Goal: Check status: Check status

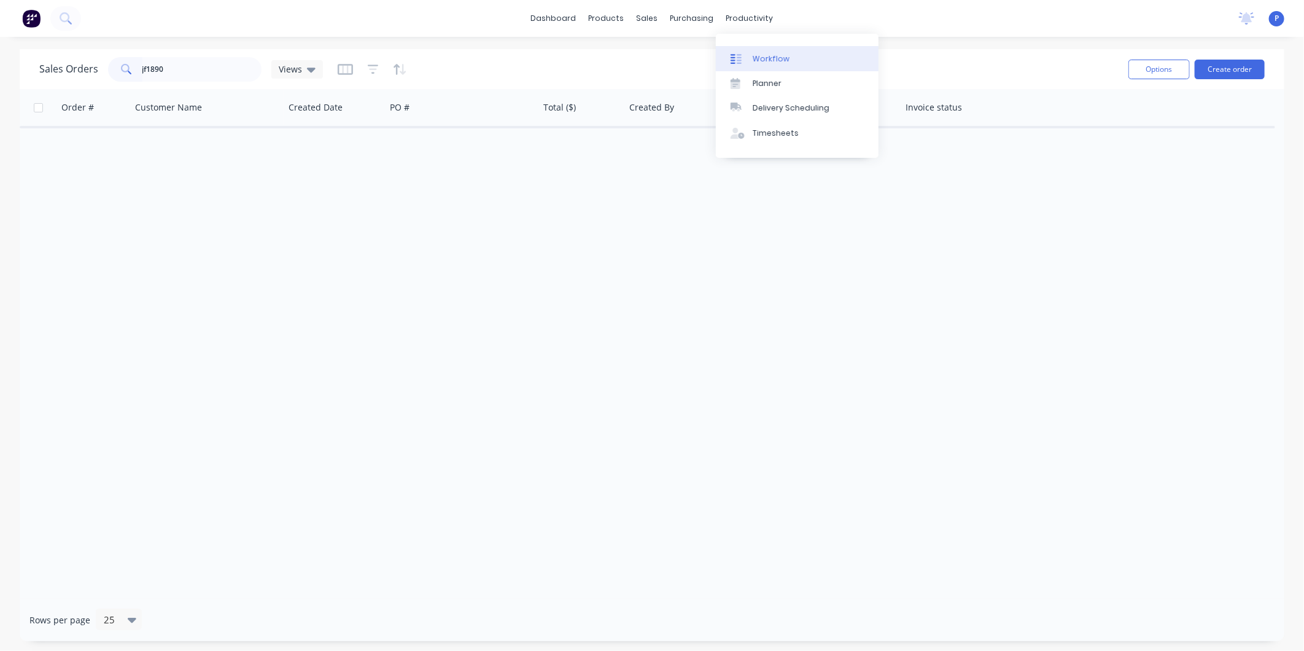
type input "jf1890"
click at [765, 62] on div "Workflow" at bounding box center [771, 58] width 37 height 11
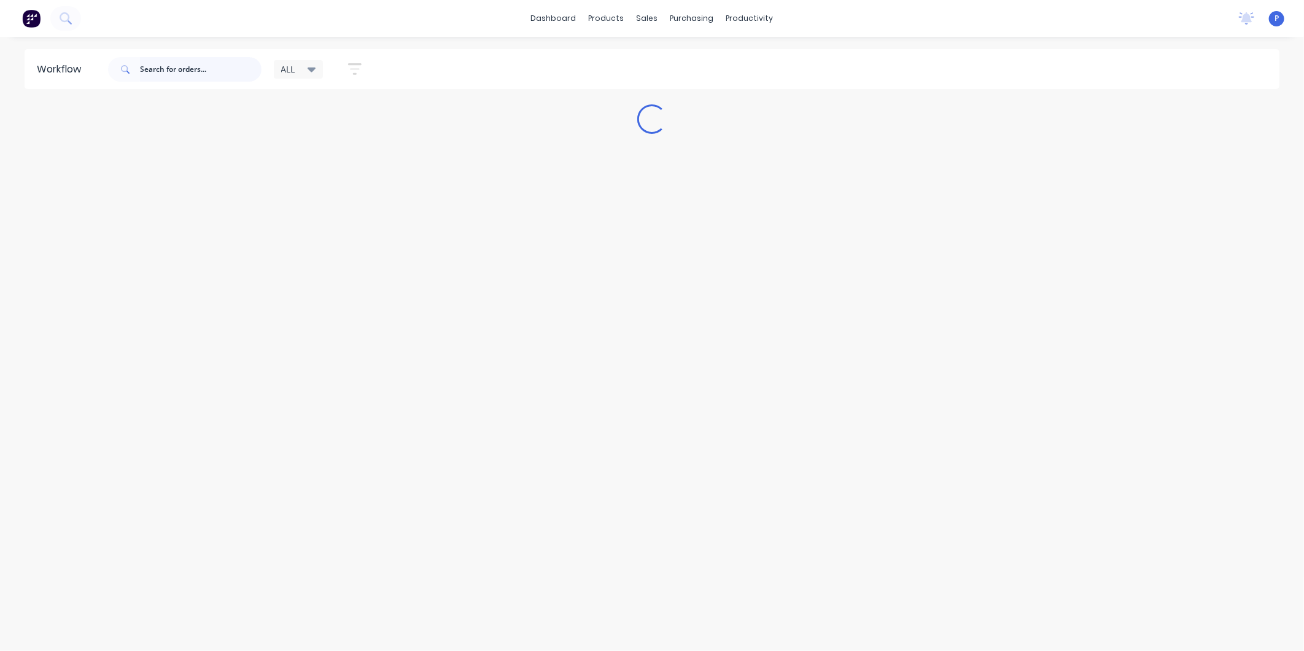
click at [235, 69] on input "text" at bounding box center [201, 69] width 122 height 25
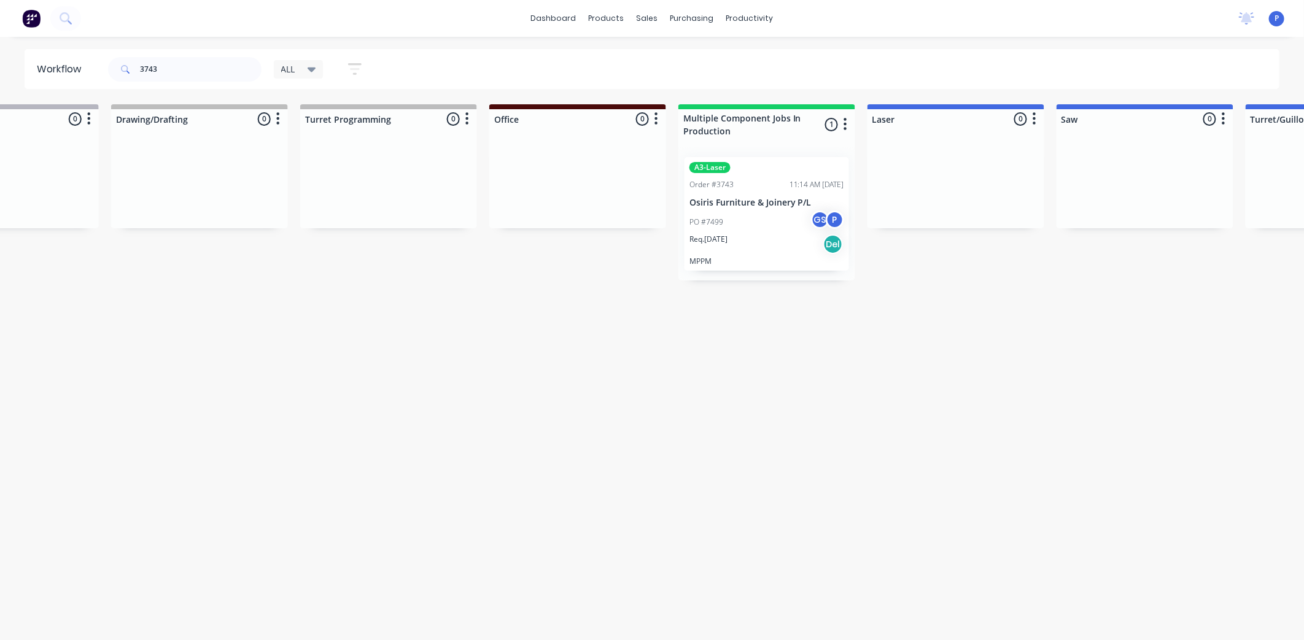
drag, startPoint x: 523, startPoint y: 329, endPoint x: 601, endPoint y: 334, distance: 78.2
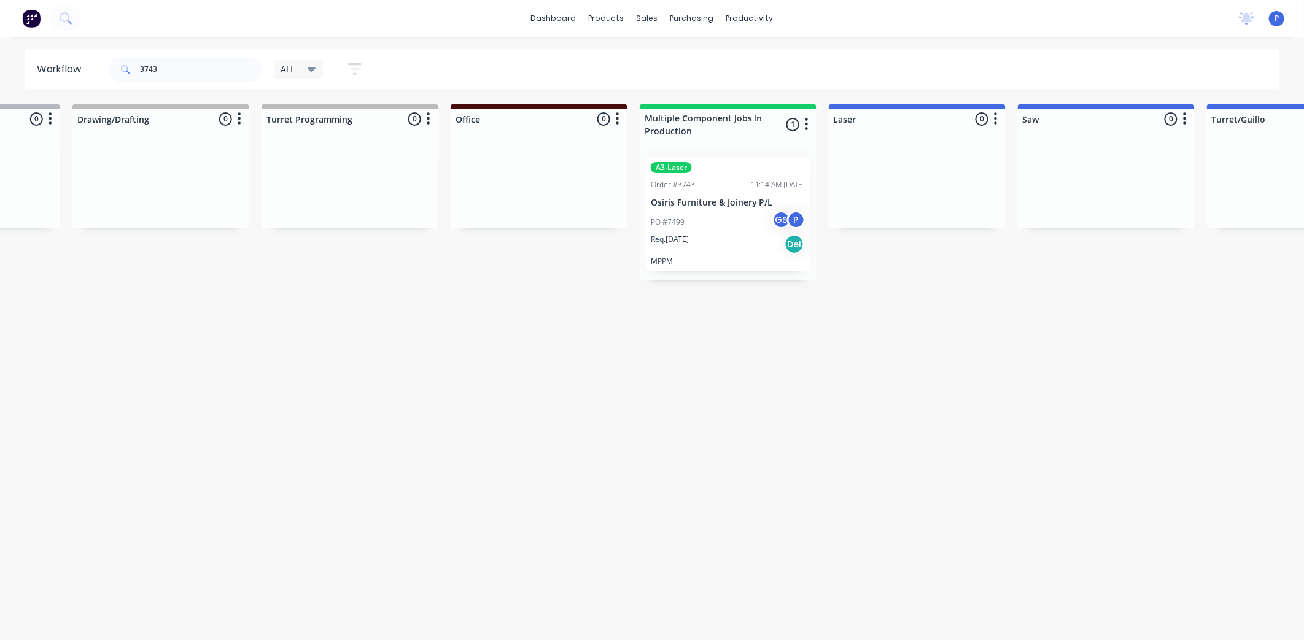
click at [731, 238] on div "Req. [DATE] Del" at bounding box center [728, 244] width 155 height 21
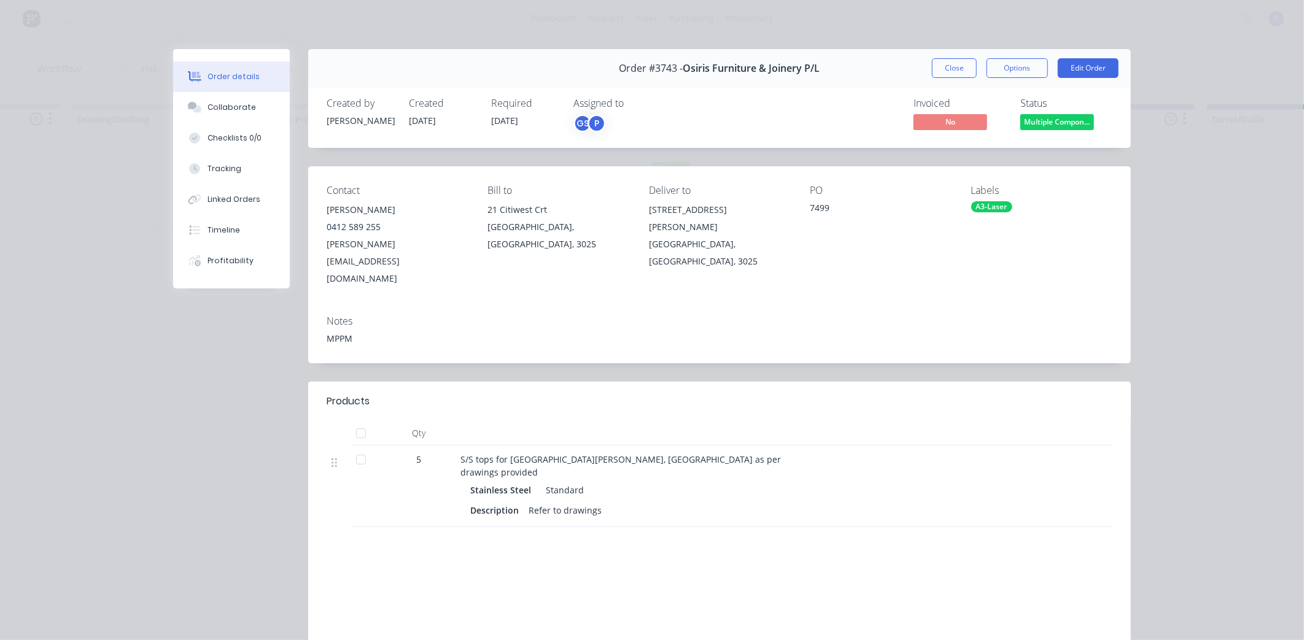
click at [356, 421] on div at bounding box center [361, 433] width 25 height 25
click at [221, 166] on div "Tracking" at bounding box center [225, 168] width 34 height 11
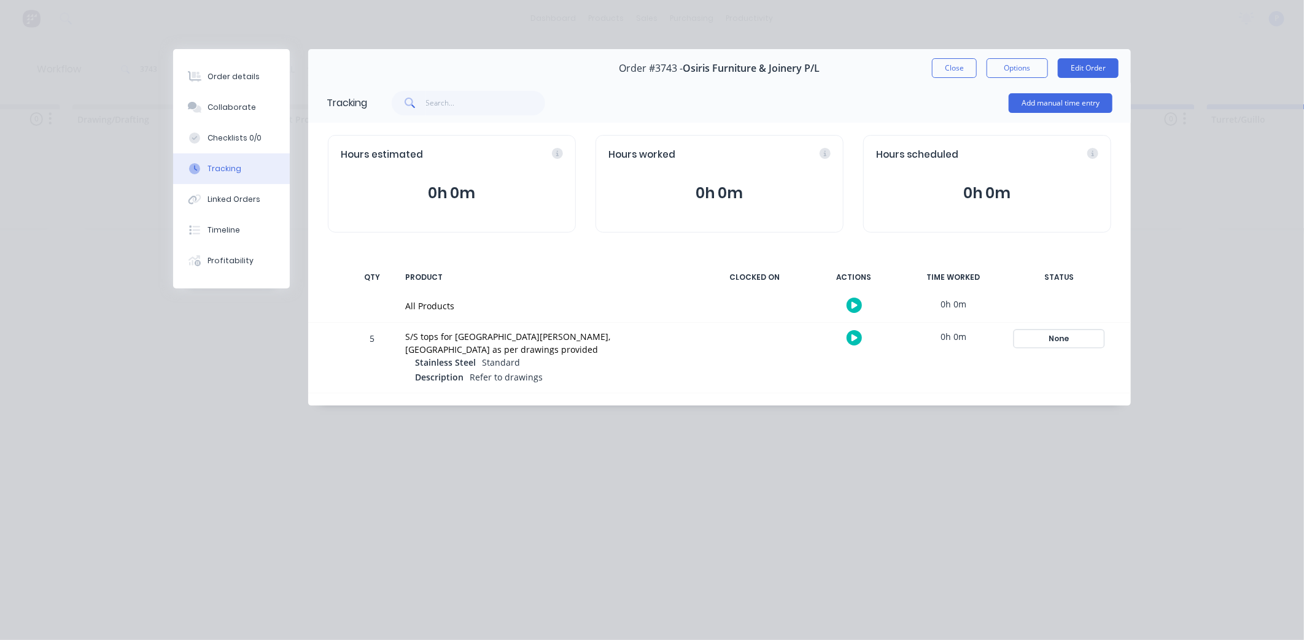
click at [1053, 333] on div "None" at bounding box center [1059, 339] width 88 height 16
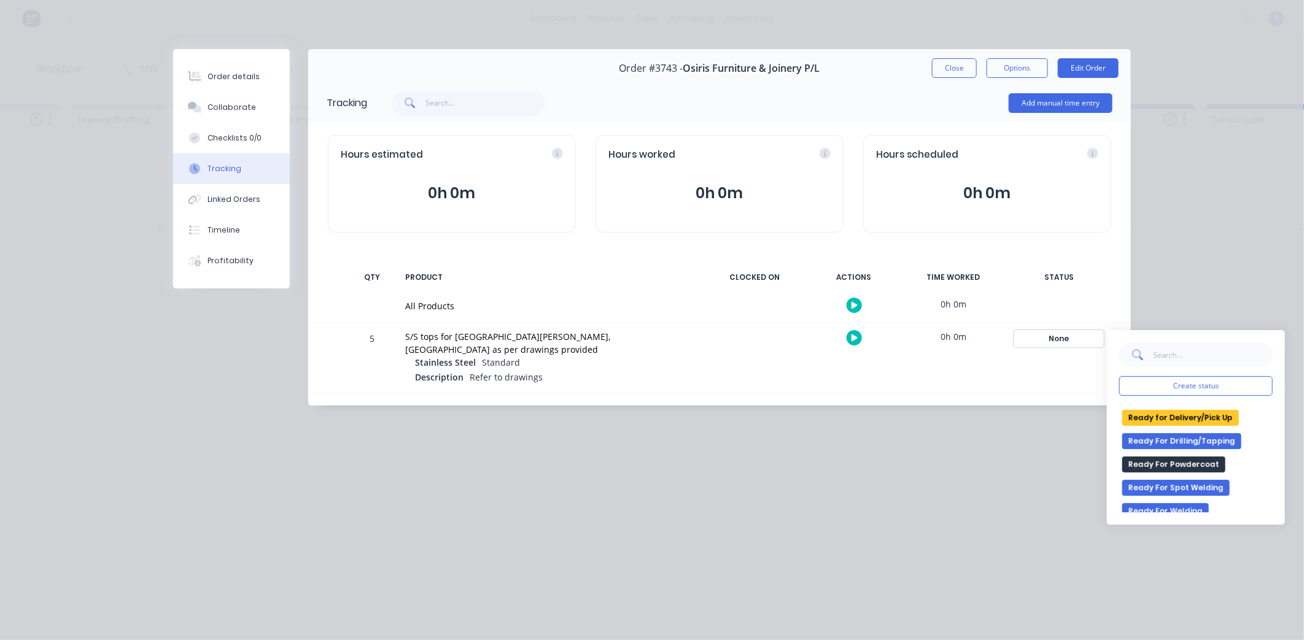
scroll to position [204, 0]
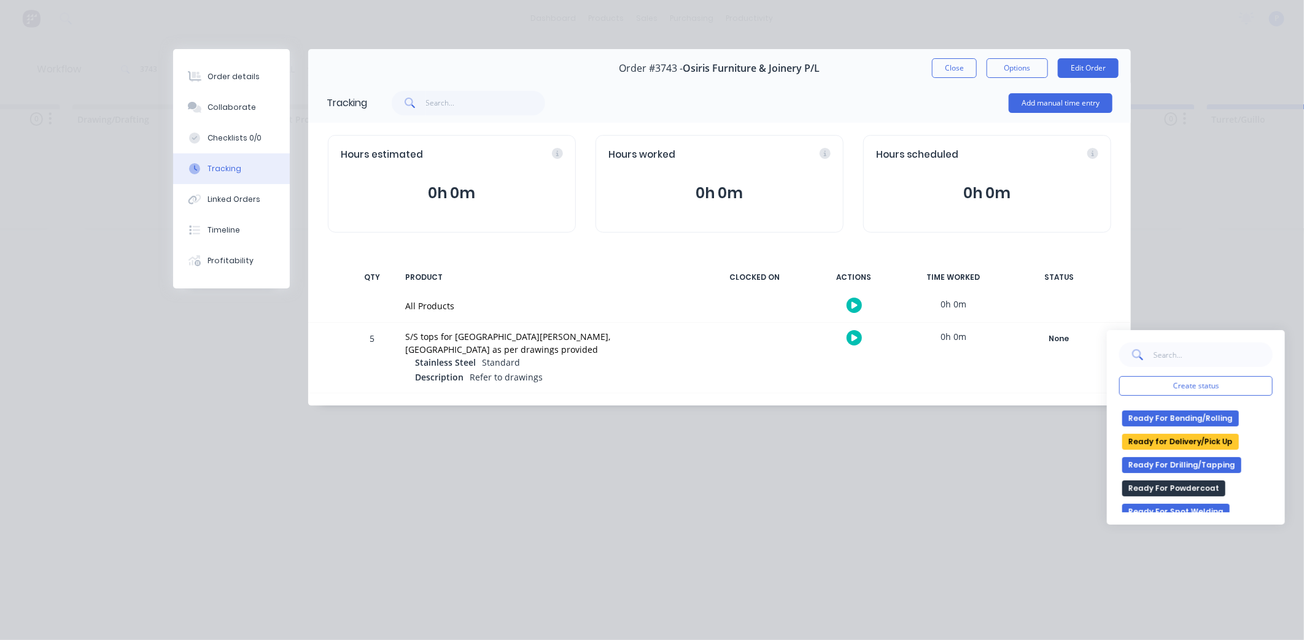
click at [1188, 437] on button "Ready for Delivery/Pick Up" at bounding box center [1180, 442] width 117 height 16
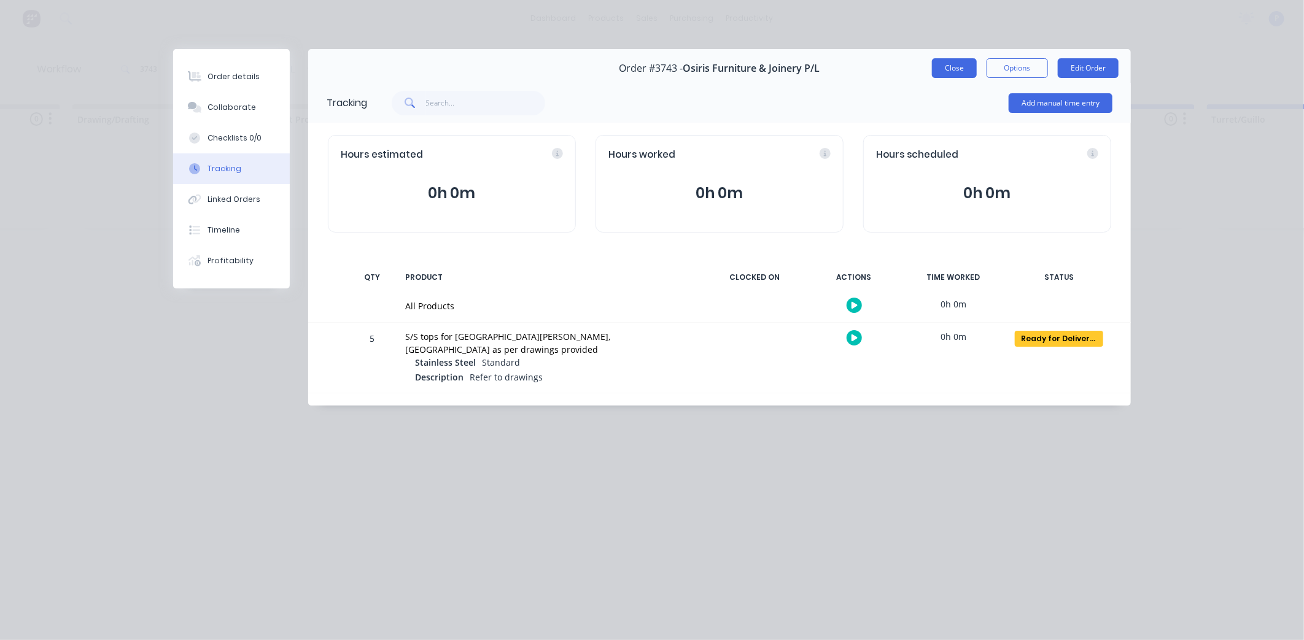
click at [959, 68] on button "Close" at bounding box center [954, 68] width 45 height 20
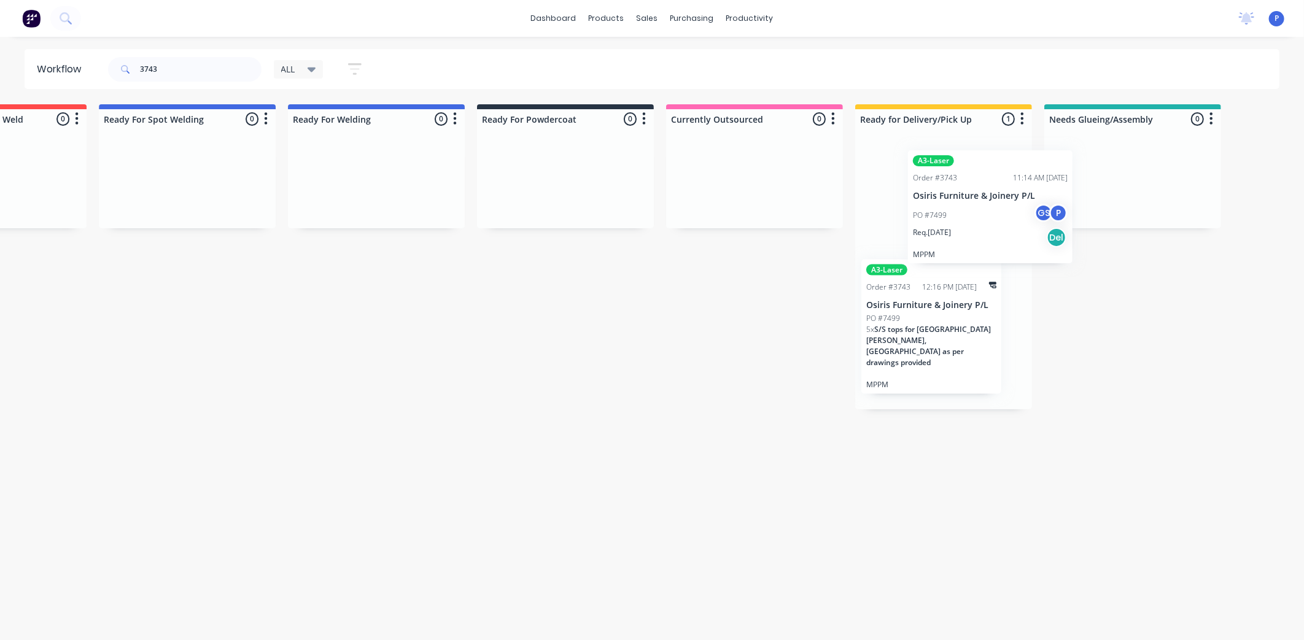
scroll to position [0, 2581]
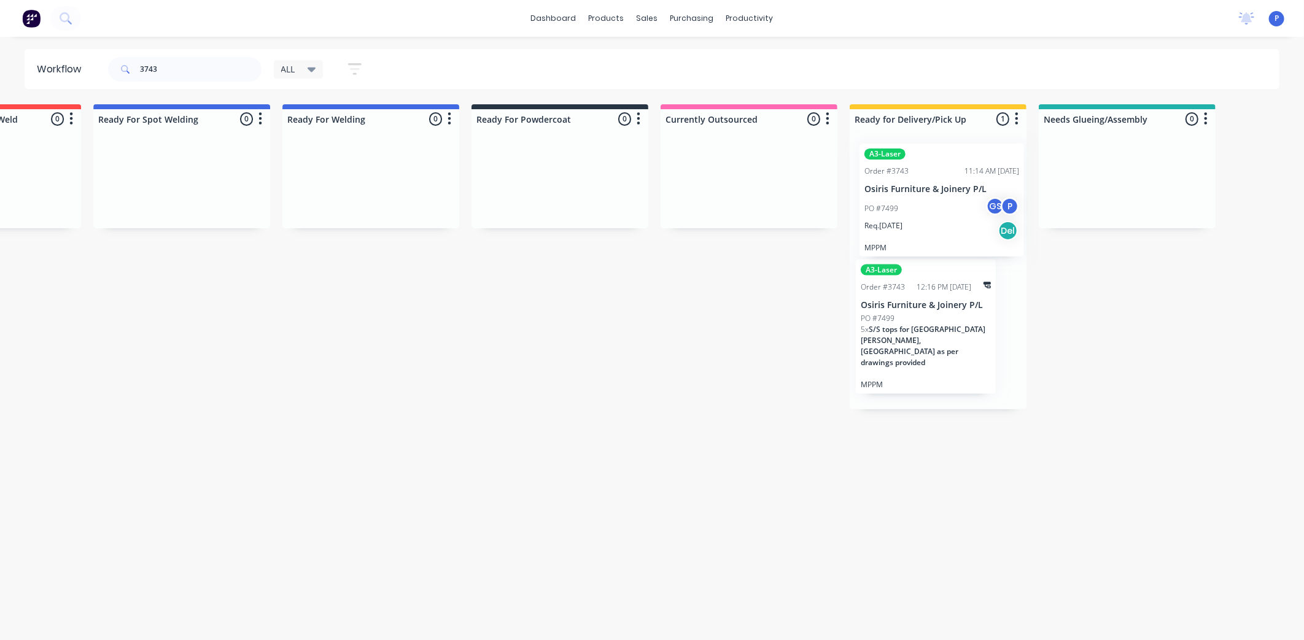
drag, startPoint x: 745, startPoint y: 201, endPoint x: 931, endPoint y: 187, distance: 186.0
click at [158, 70] on input "3743" at bounding box center [201, 69] width 122 height 25
type input "3"
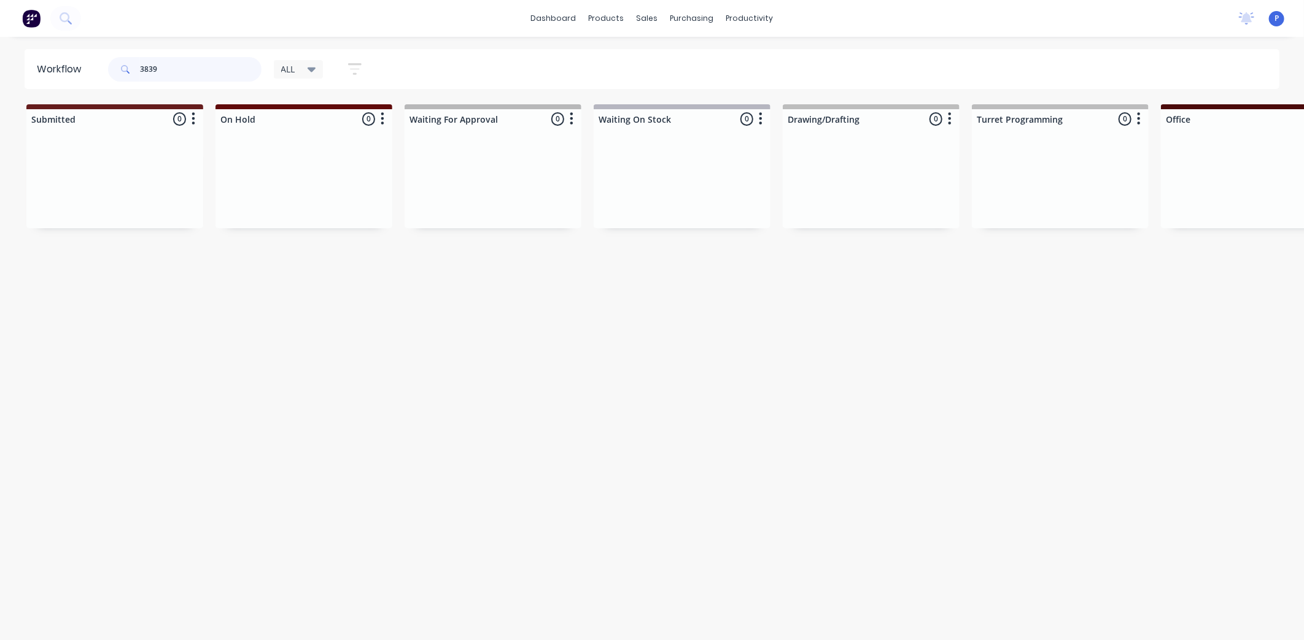
type input "3839"
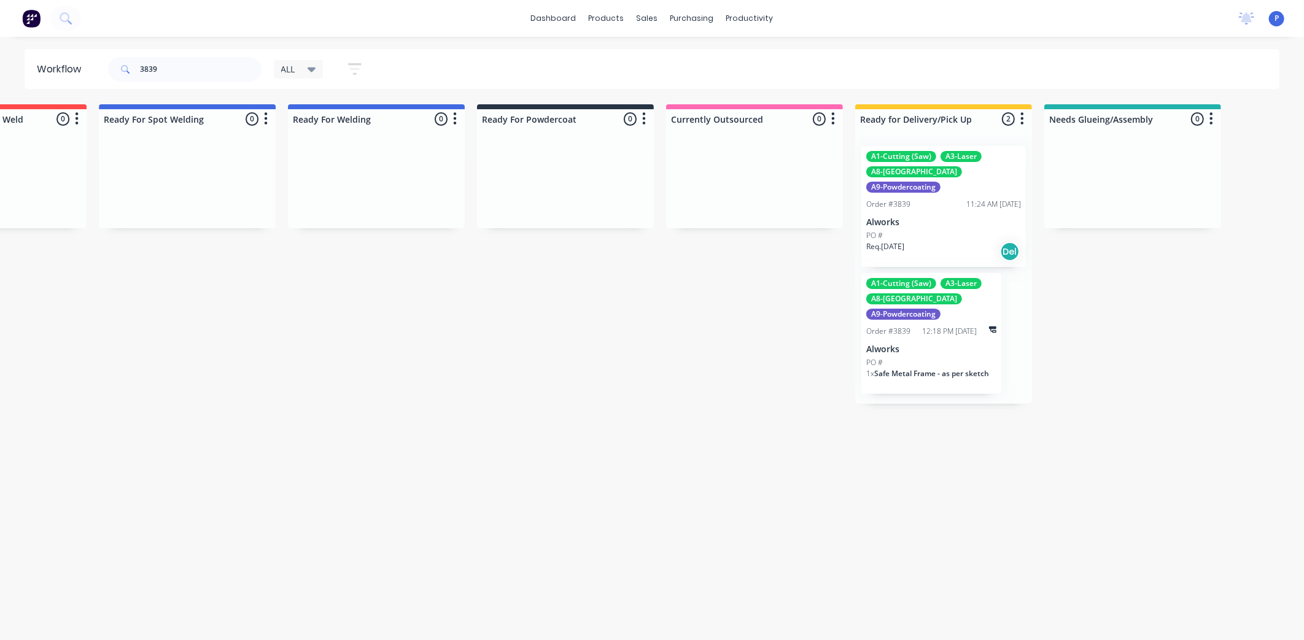
drag, startPoint x: 574, startPoint y: 360, endPoint x: 664, endPoint y: 378, distance: 91.3
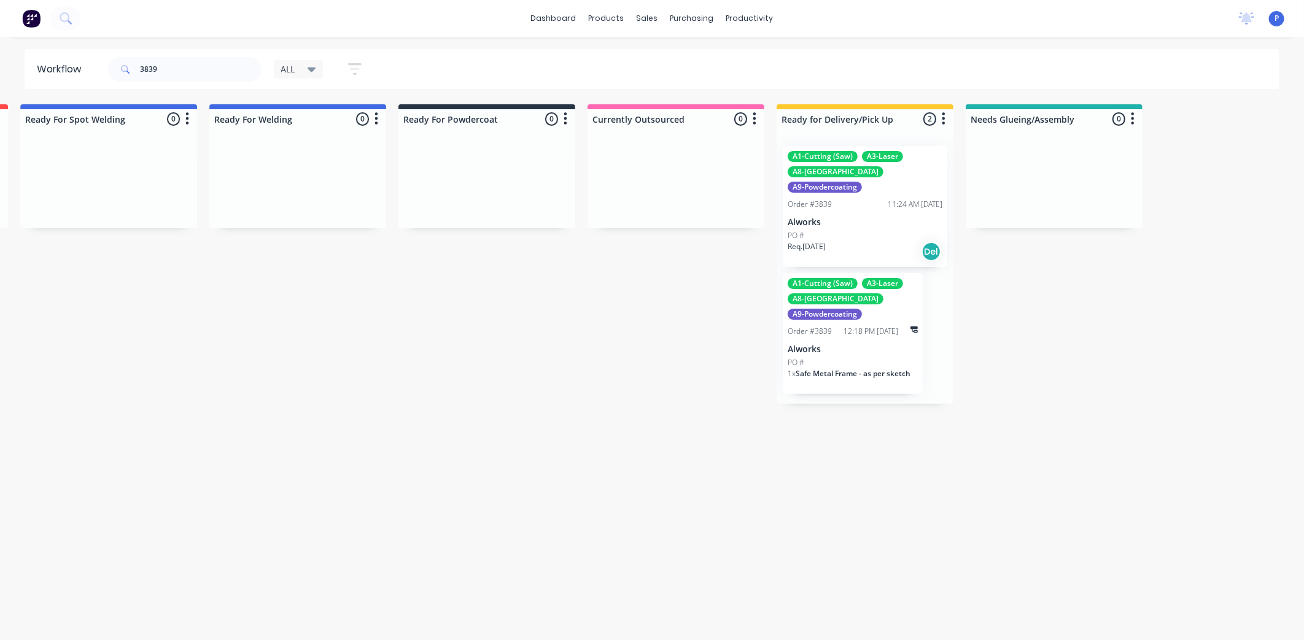
click at [842, 217] on p "Alworks" at bounding box center [865, 222] width 155 height 10
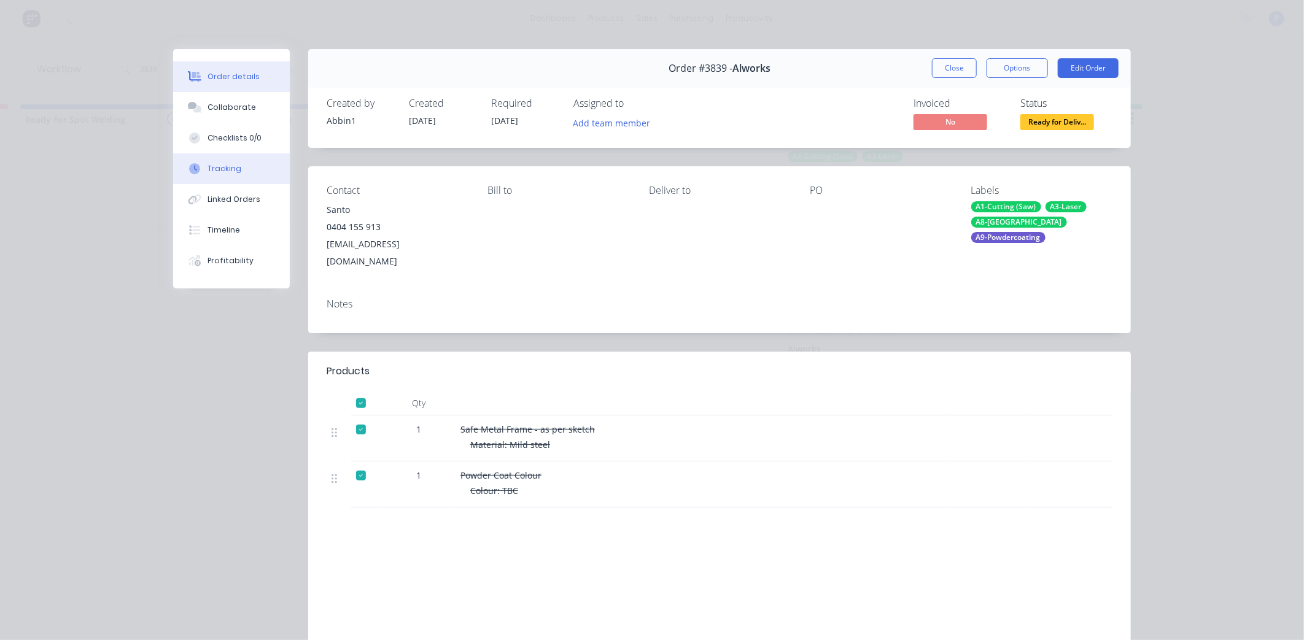
click at [199, 168] on button "Tracking" at bounding box center [231, 169] width 117 height 31
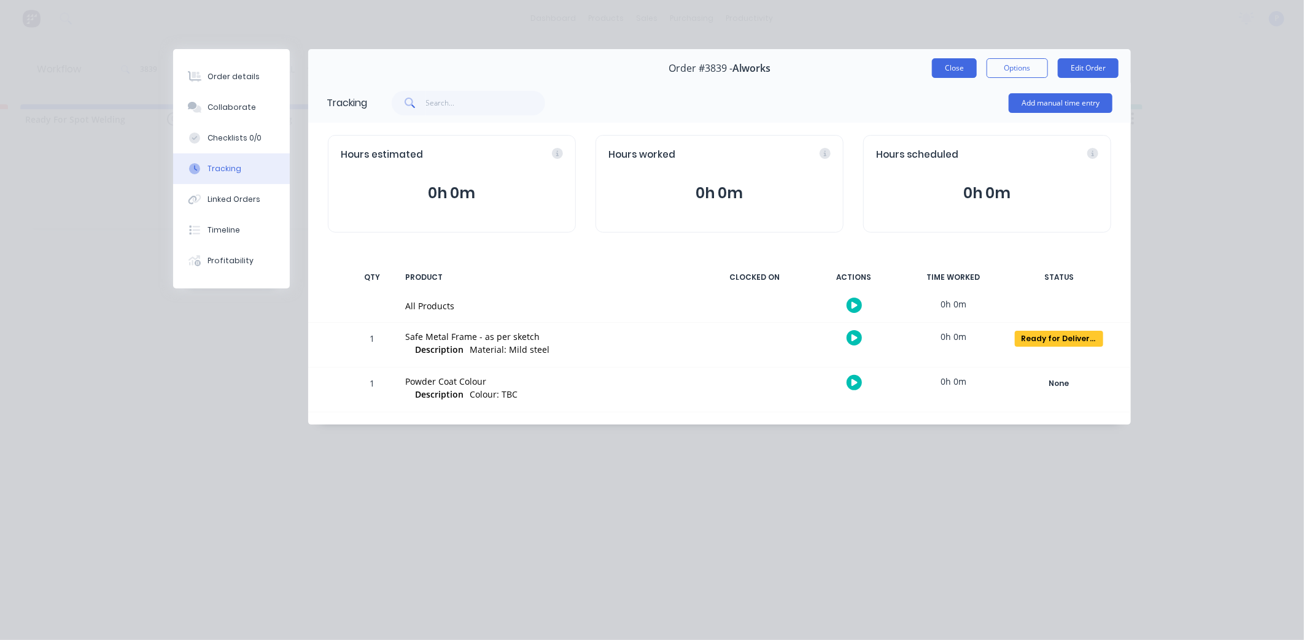
click at [967, 68] on button "Close" at bounding box center [954, 68] width 45 height 20
